Goal: Register for event/course

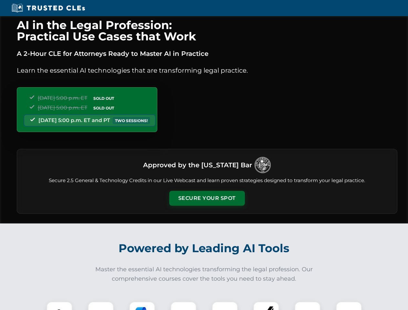
click at [207, 198] on button "Secure Your Spot" at bounding box center [207, 198] width 76 height 15
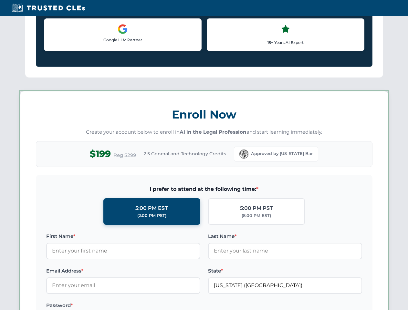
click at [101, 306] on label "Password *" at bounding box center [123, 306] width 154 height 8
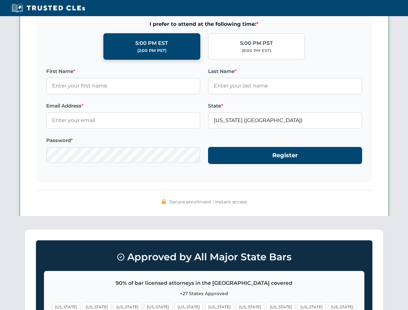
click at [236, 306] on span "[US_STATE]" at bounding box center [250, 307] width 28 height 9
click at [298, 306] on span "[US_STATE]" at bounding box center [312, 307] width 28 height 9
